Goal: Task Accomplishment & Management: Manage account settings

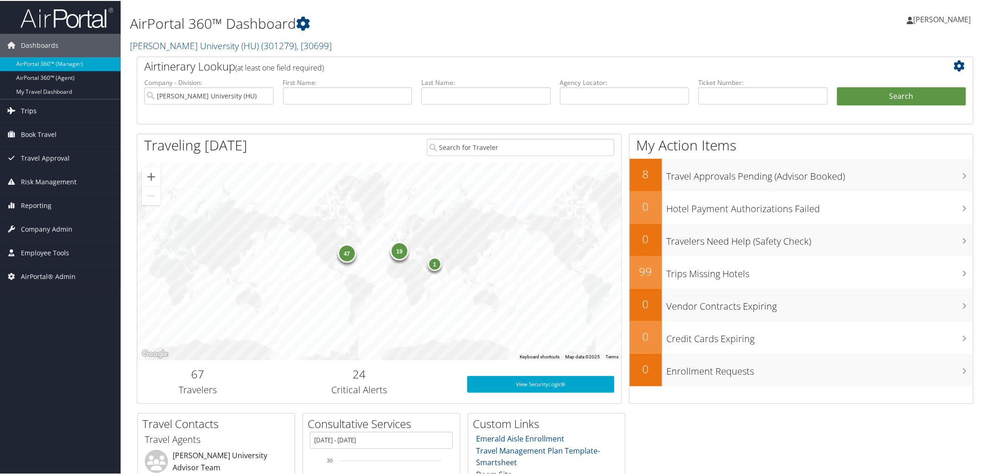
click at [30, 110] on span "Trips" at bounding box center [29, 109] width 16 height 23
click at [30, 119] on span "Trips" at bounding box center [29, 109] width 16 height 23
click at [29, 106] on span "Trips" at bounding box center [29, 109] width 16 height 23
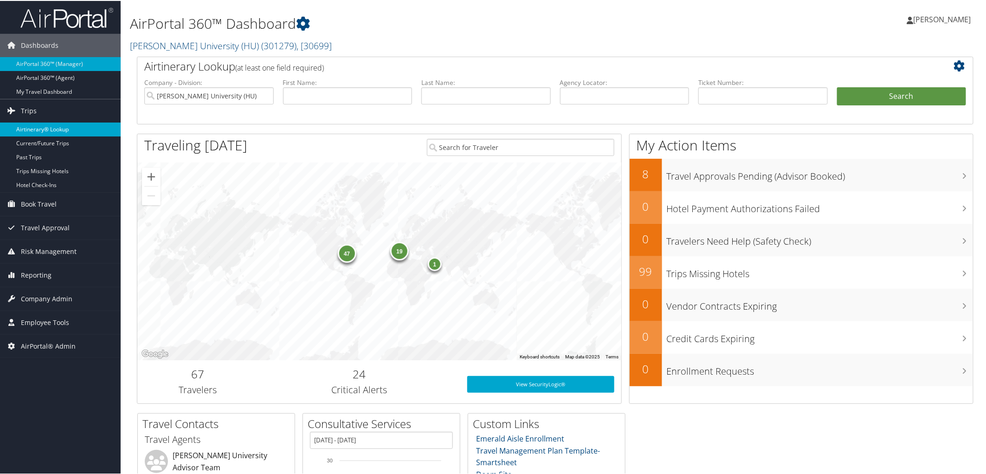
click at [31, 127] on link "Airtinerary® Lookup" at bounding box center [60, 129] width 121 height 14
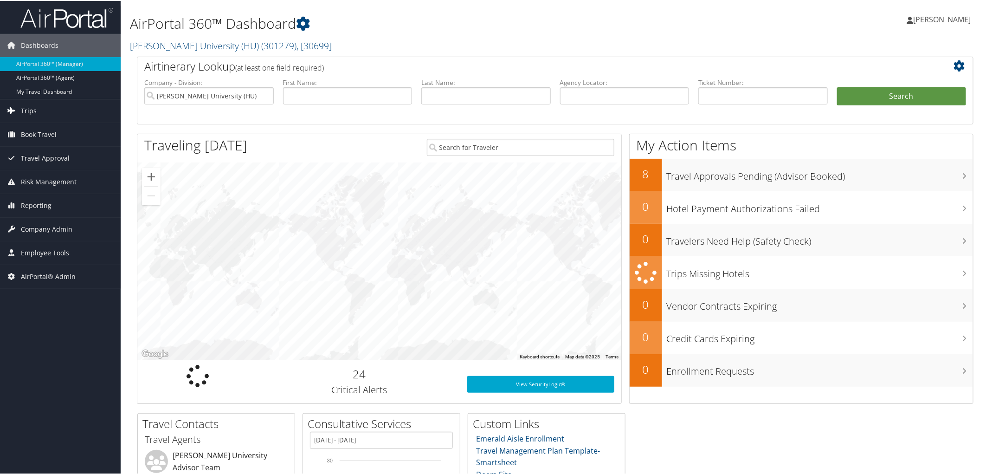
click at [33, 109] on span "Trips" at bounding box center [29, 109] width 16 height 23
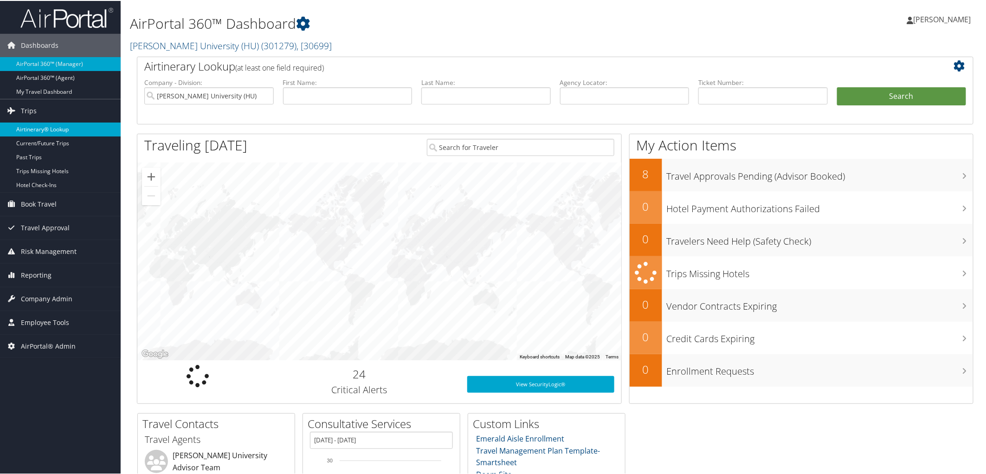
click at [30, 124] on link "Airtinerary® Lookup" at bounding box center [60, 129] width 121 height 14
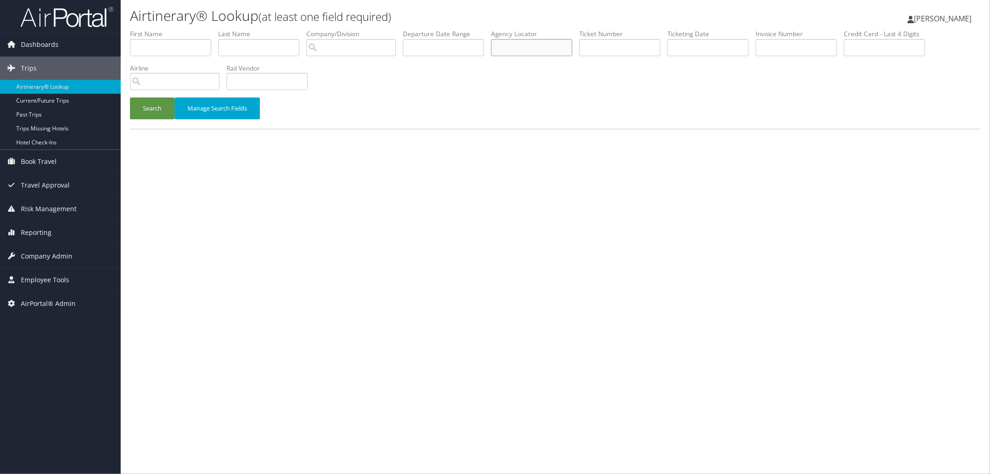
click at [572, 50] on input "text" at bounding box center [531, 47] width 81 height 17
paste input "DKWL3L"
click at [150, 110] on button "Search" at bounding box center [152, 108] width 45 height 22
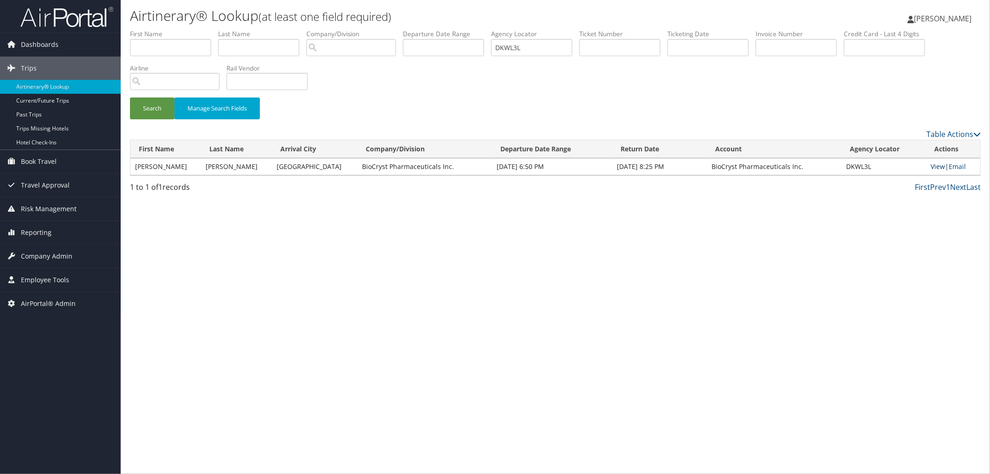
click at [936, 164] on link "View" at bounding box center [937, 166] width 14 height 9
drag, startPoint x: 548, startPoint y: 50, endPoint x: 479, endPoint y: 52, distance: 69.2
click at [479, 29] on ul "First Name Last Name Departure City Arrival City Company/Division Airport/City …" at bounding box center [555, 29] width 851 height 0
paste input "NHS"
type input "DKWNHS"
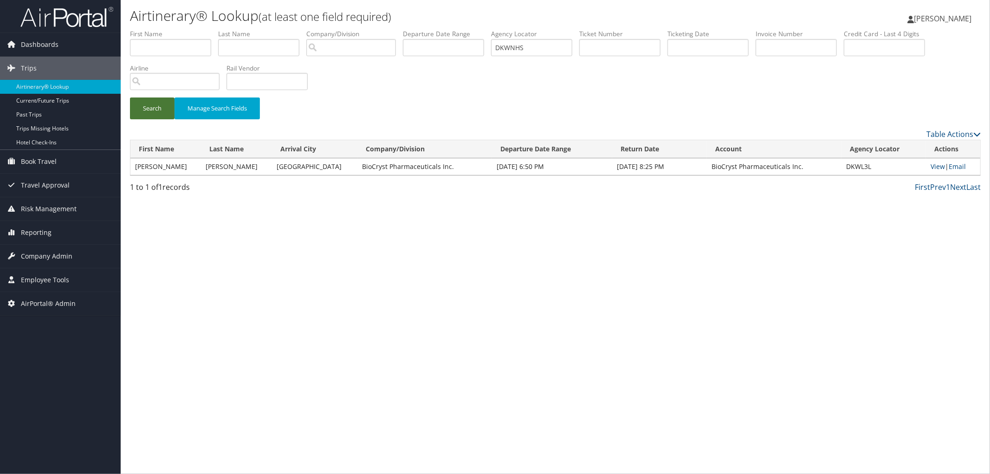
click at [147, 104] on button "Search" at bounding box center [152, 108] width 45 height 22
click at [935, 163] on link "View" at bounding box center [937, 166] width 14 height 9
click at [343, 73] on div "Search Manage Search Fields" at bounding box center [555, 78] width 864 height 99
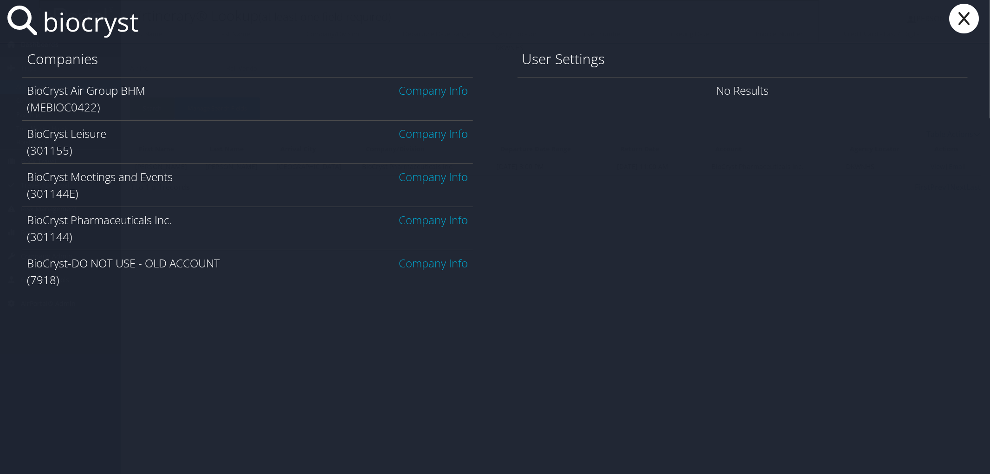
type input "biocryst"
click at [437, 225] on link "Company Info" at bounding box center [433, 219] width 69 height 15
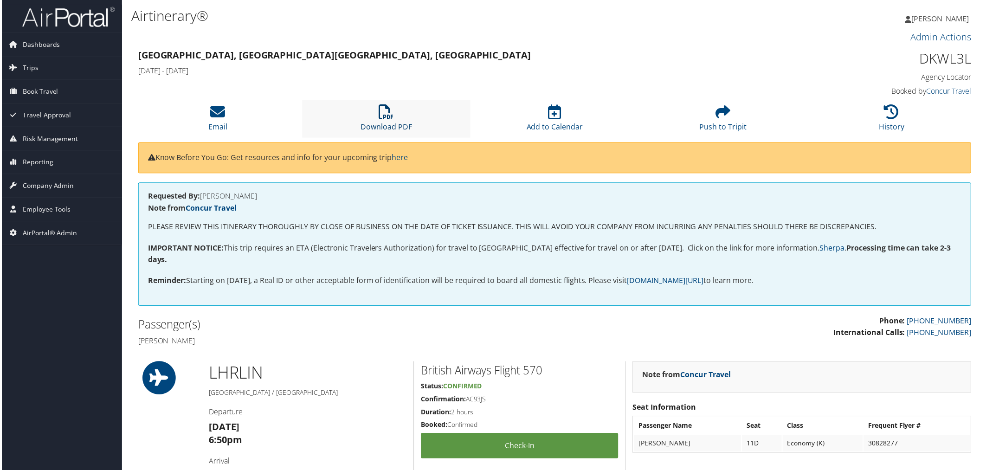
click at [378, 122] on link "Download PDF" at bounding box center [386, 121] width 52 height 22
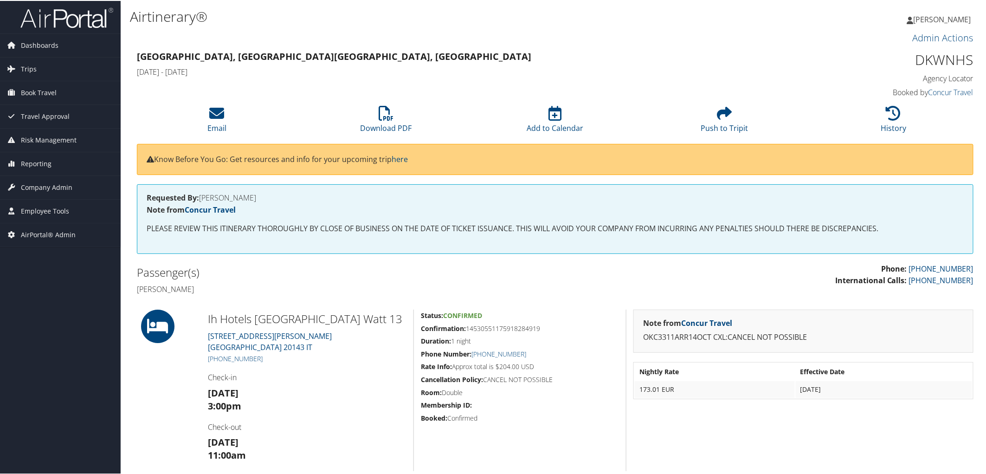
scroll to position [133, 0]
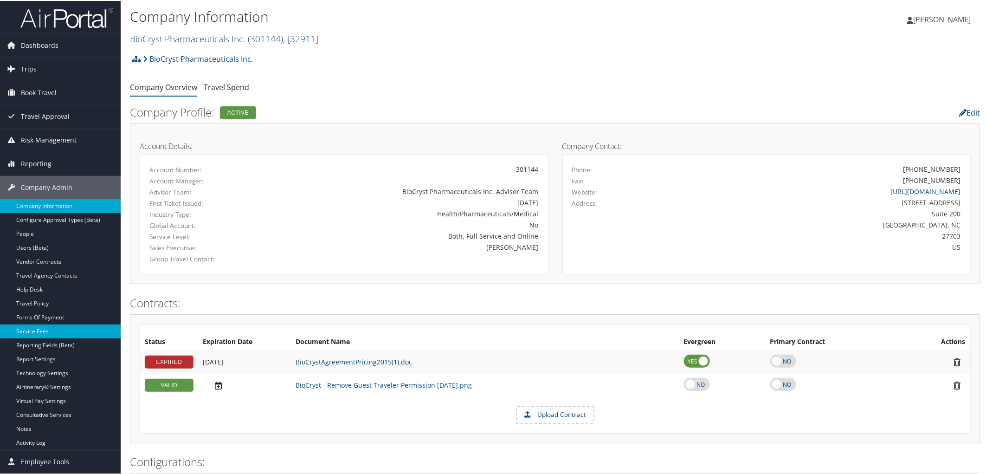
click at [44, 328] on link "Service Fees" at bounding box center [60, 330] width 121 height 14
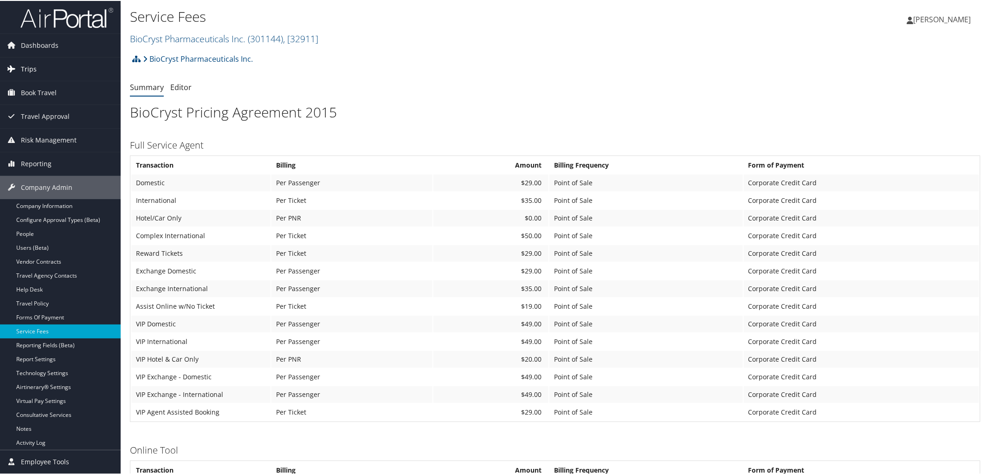
click at [25, 71] on span "Trips" at bounding box center [29, 68] width 16 height 23
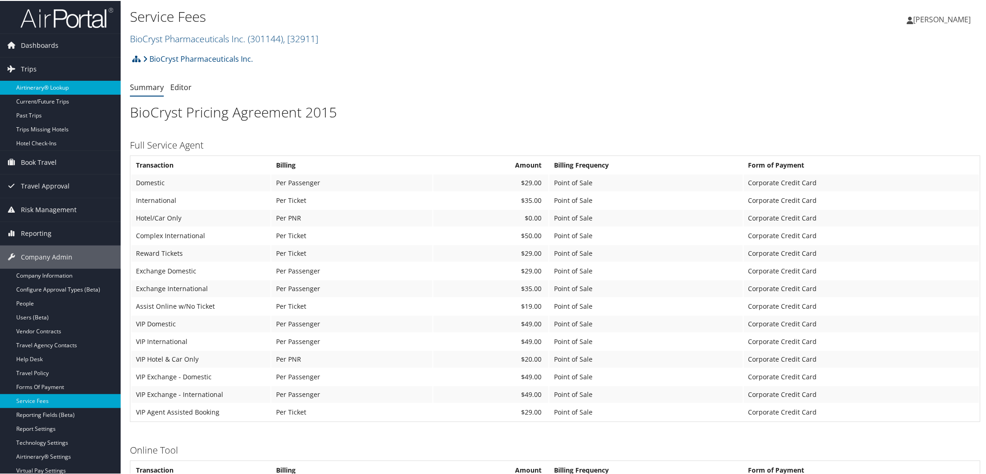
click at [32, 89] on link "Airtinerary® Lookup" at bounding box center [60, 87] width 121 height 14
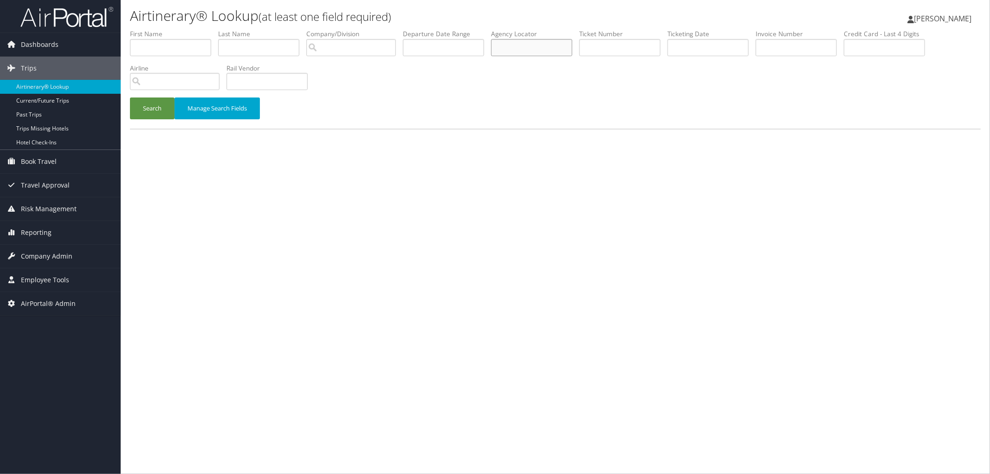
click at [551, 47] on input "text" at bounding box center [531, 47] width 81 height 17
paste input "DKWNHS"
type input "DKWNHS"
click at [162, 104] on button "Search" at bounding box center [152, 108] width 45 height 22
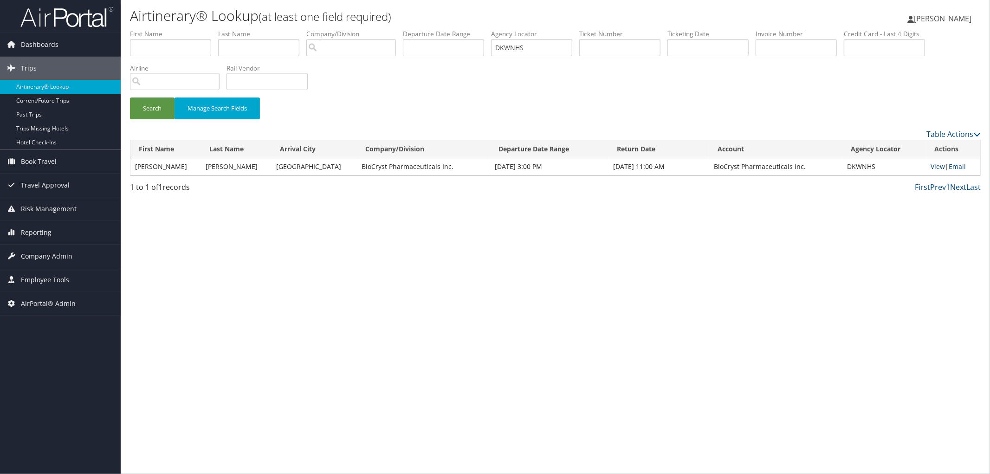
click at [931, 165] on link "View" at bounding box center [938, 166] width 14 height 9
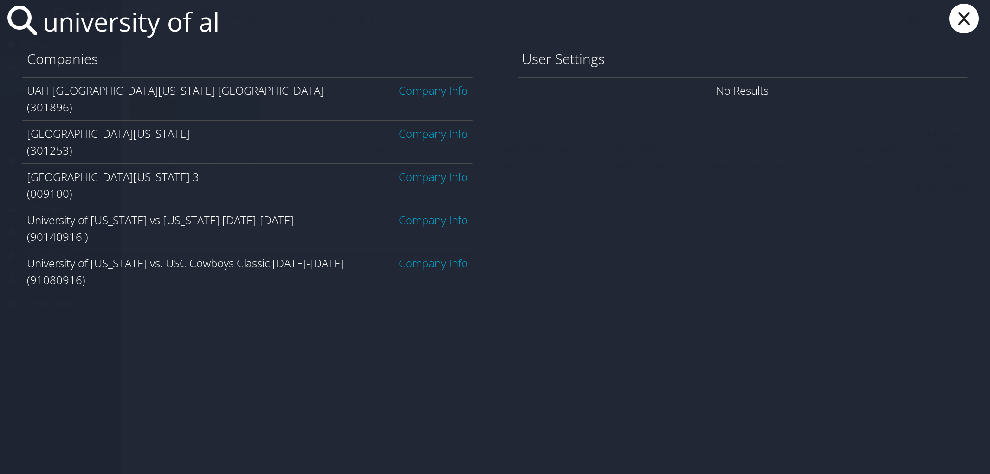
type input "university of al"
click at [456, 133] on link "Company Info" at bounding box center [433, 133] width 69 height 15
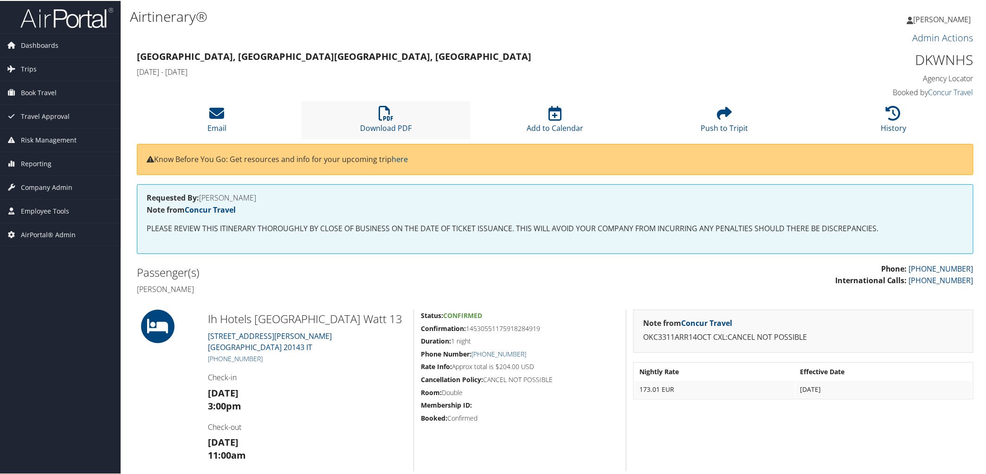
click at [386, 120] on li "Download PDF" at bounding box center [386, 119] width 169 height 38
click at [49, 235] on span "AirPortal® Admin" at bounding box center [48, 233] width 55 height 23
click at [43, 205] on span "Employee Tools" at bounding box center [45, 210] width 48 height 23
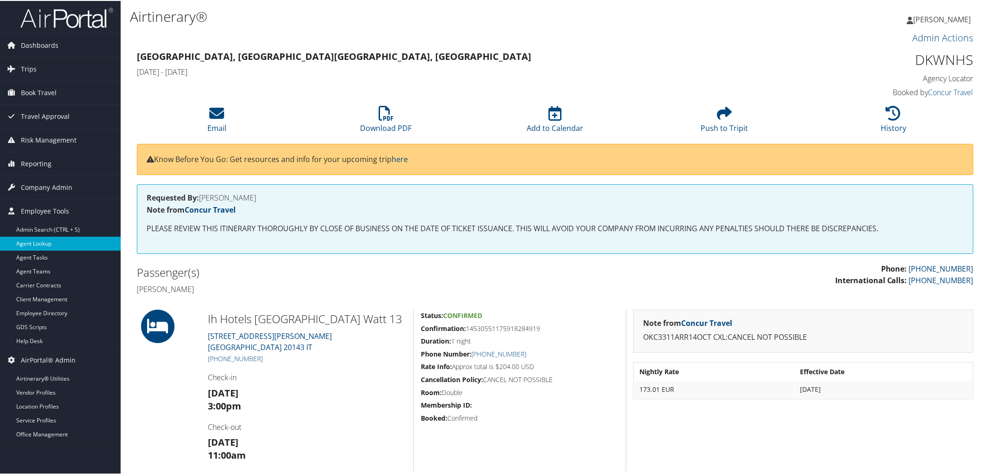
click at [39, 239] on link "Agent Lookup" at bounding box center [60, 243] width 121 height 14
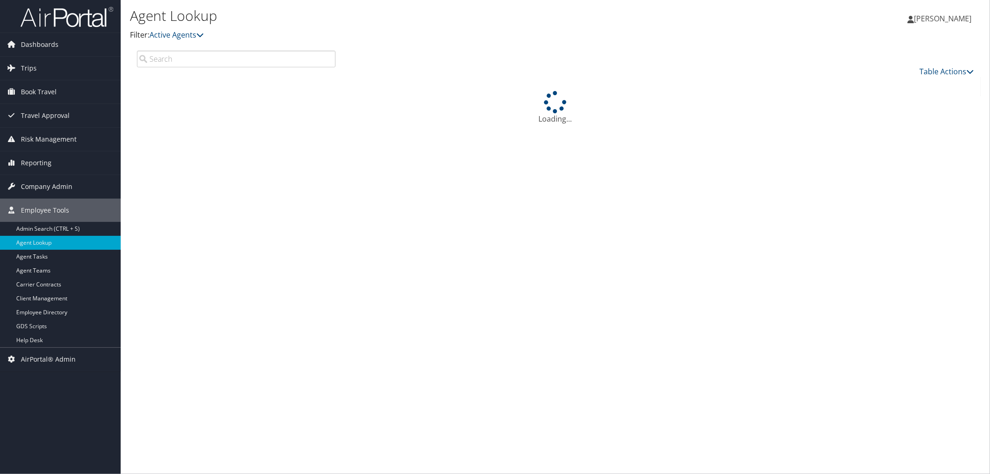
click at [184, 59] on input "search" at bounding box center [236, 59] width 199 height 17
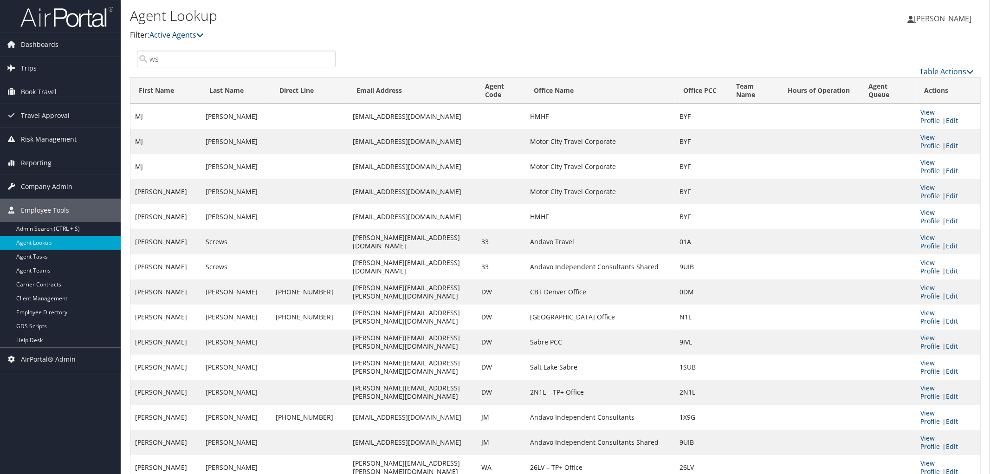
type input "ws"
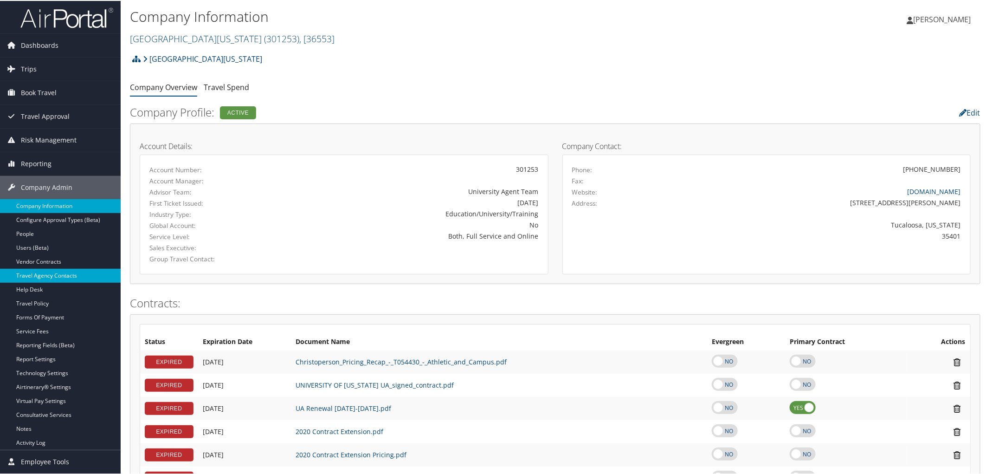
click at [61, 278] on link "Travel Agency Contacts" at bounding box center [60, 275] width 121 height 14
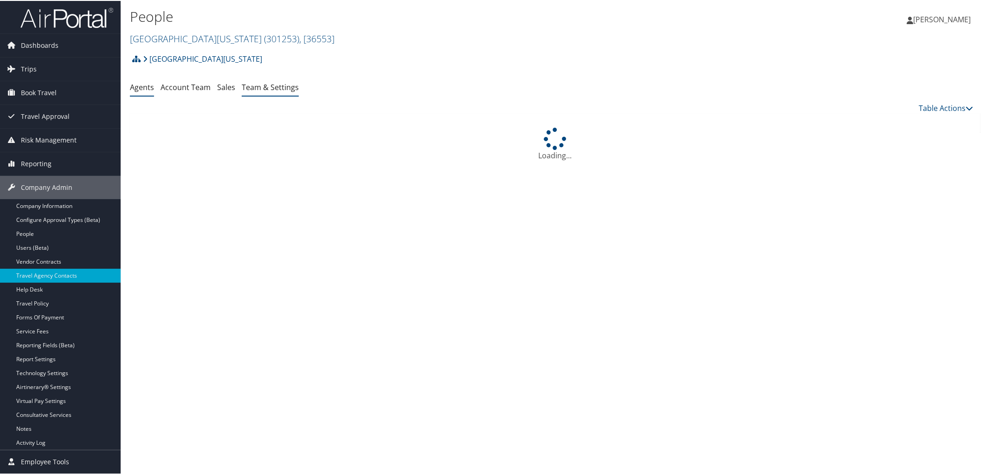
click at [262, 82] on link "Team & Settings" at bounding box center [270, 86] width 57 height 10
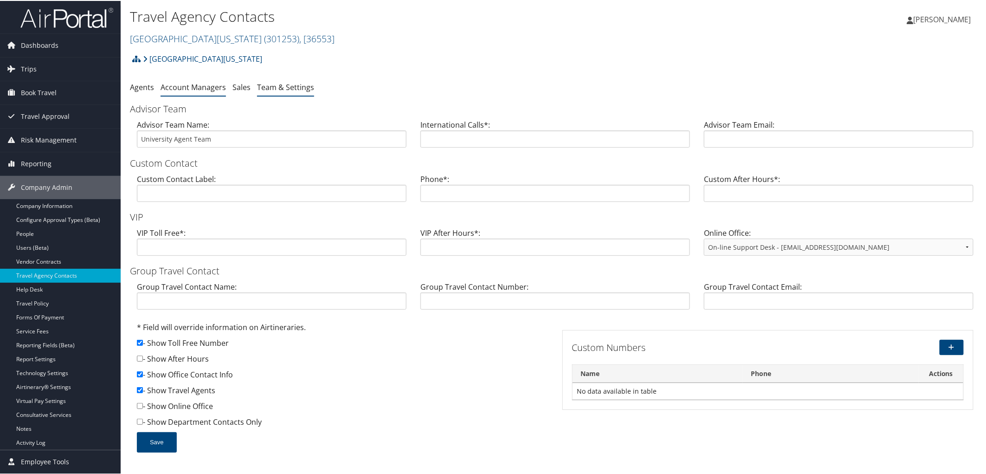
click at [193, 94] on li "Account Managers" at bounding box center [193, 86] width 65 height 17
click at [197, 85] on link "Account Managers" at bounding box center [193, 86] width 65 height 10
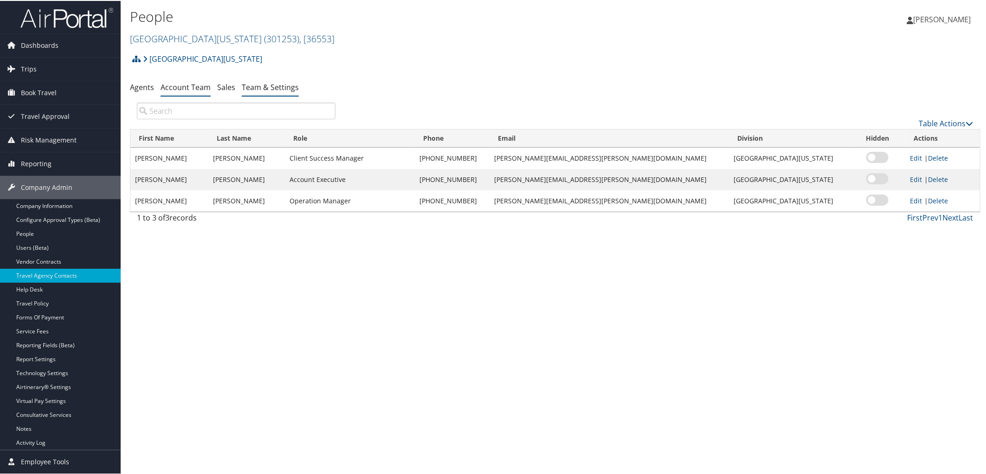
click at [261, 84] on link "Team & Settings" at bounding box center [270, 86] width 57 height 10
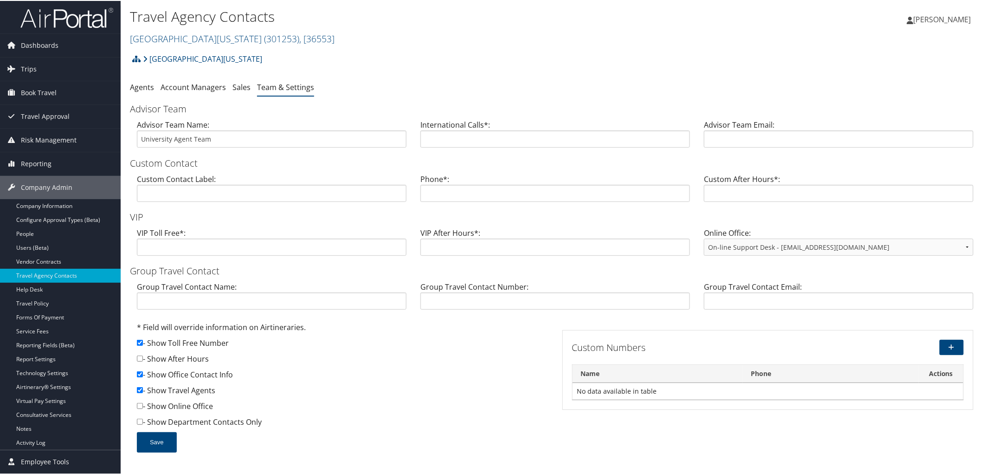
click at [354, 34] on h2 "University of Alabama ( 301253 ) , [ 36553 ]" at bounding box center [413, 37] width 567 height 16
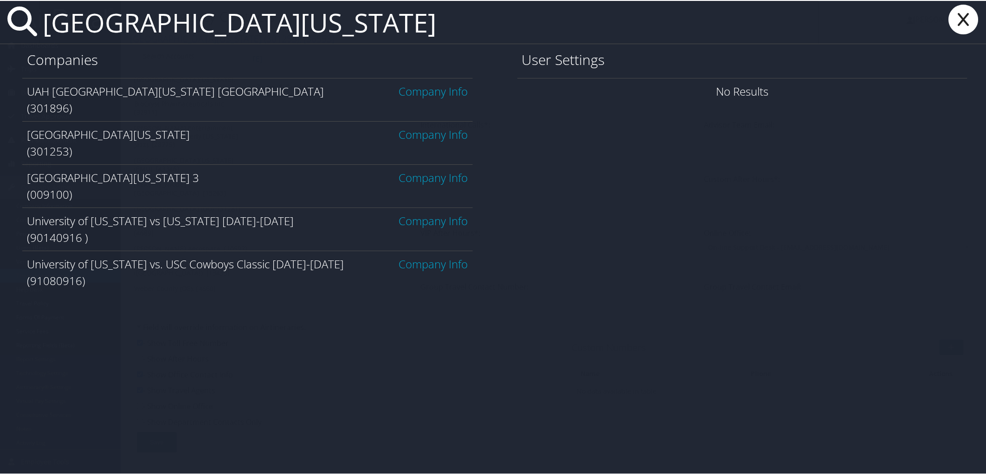
type input "university of alabama"
click at [407, 133] on link "Company Info" at bounding box center [433, 133] width 69 height 15
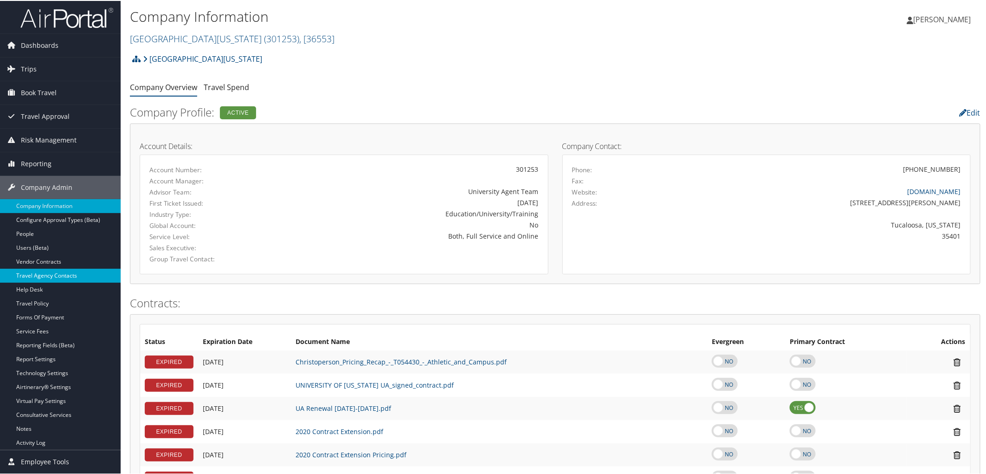
click at [26, 274] on link "Travel Agency Contacts" at bounding box center [60, 275] width 121 height 14
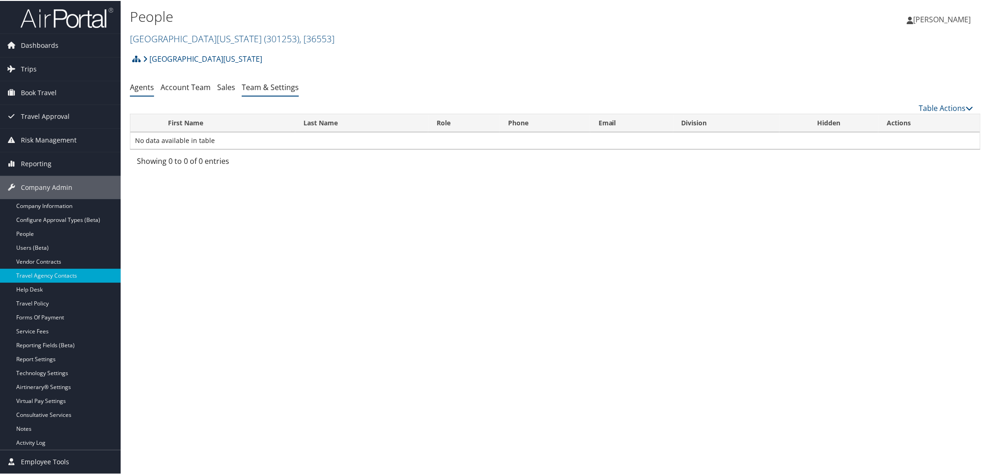
click at [247, 85] on link "Team & Settings" at bounding box center [270, 86] width 57 height 10
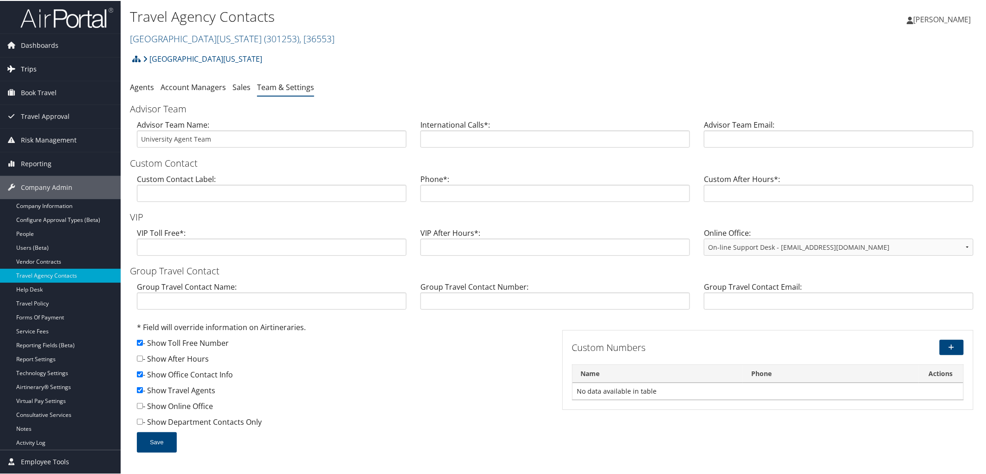
click at [26, 65] on span "Trips" at bounding box center [29, 68] width 16 height 23
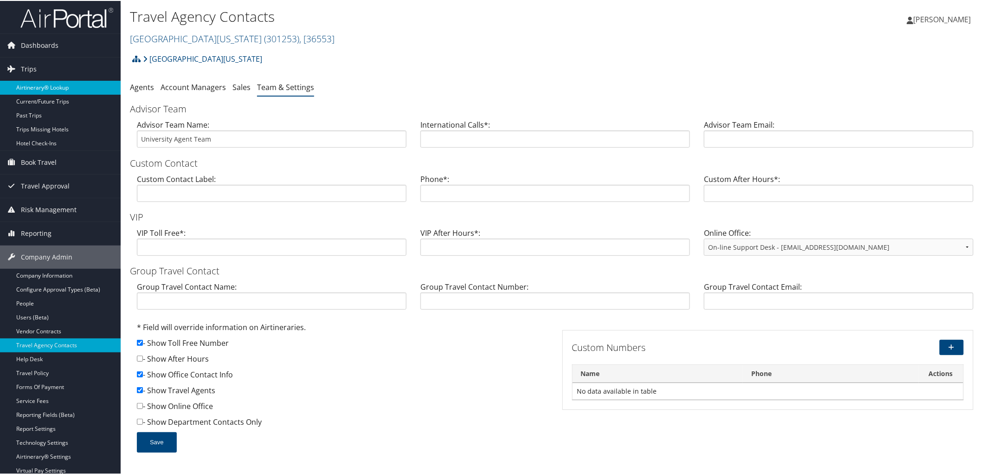
click at [22, 89] on link "Airtinerary® Lookup" at bounding box center [60, 87] width 121 height 14
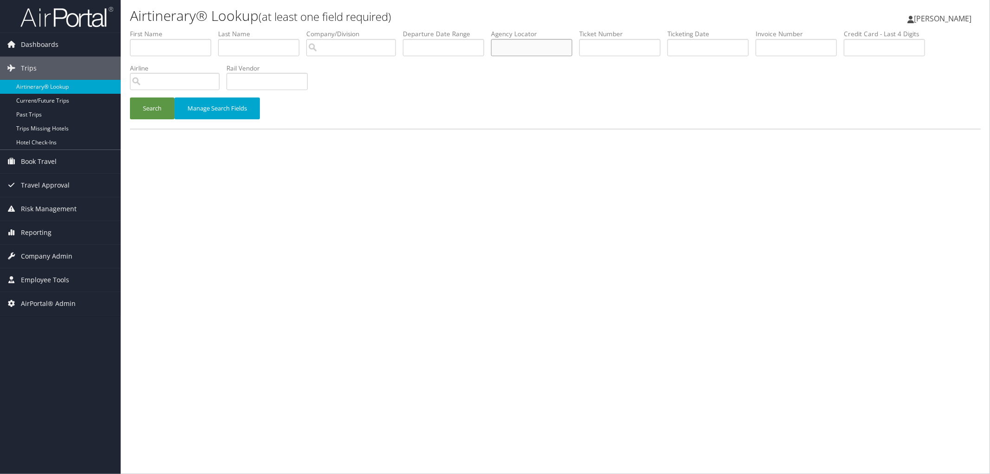
click at [562, 52] on input "text" at bounding box center [531, 47] width 81 height 17
paste input "DKH1FX"
type input "DKH1FX"
click at [166, 107] on button "Search" at bounding box center [152, 108] width 45 height 22
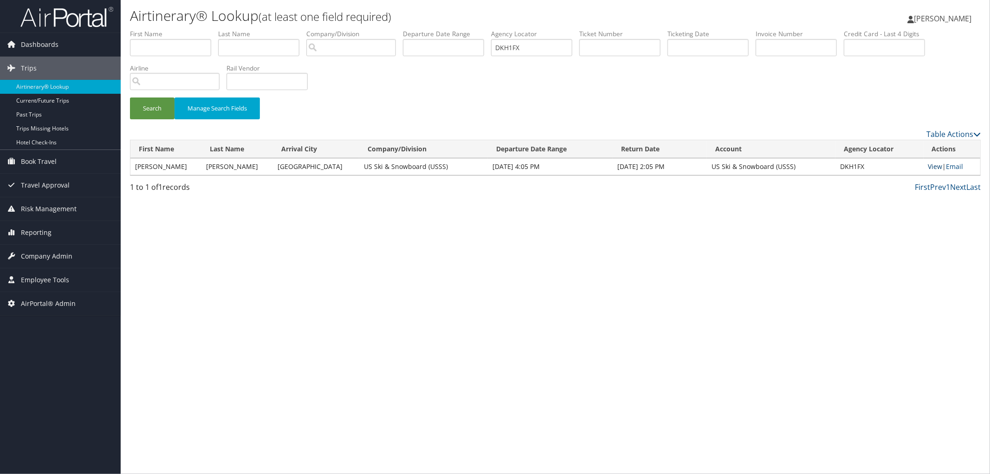
click at [934, 166] on link "View" at bounding box center [935, 166] width 14 height 9
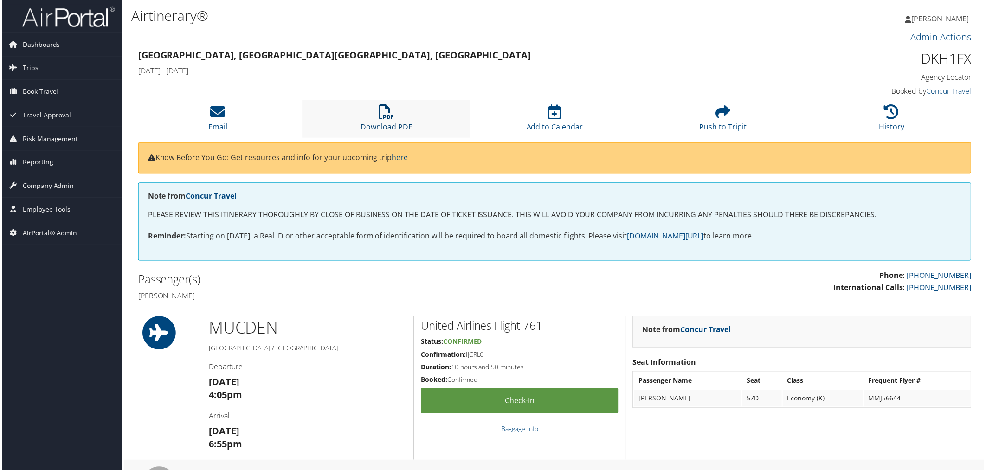
drag, startPoint x: 391, startPoint y: 118, endPoint x: 383, endPoint y: 121, distance: 8.5
click at [391, 118] on icon at bounding box center [386, 112] width 15 height 15
